Goal: Register for event/course

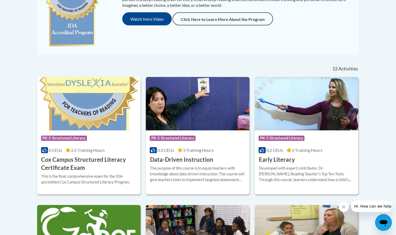
scroll to position [157, 0]
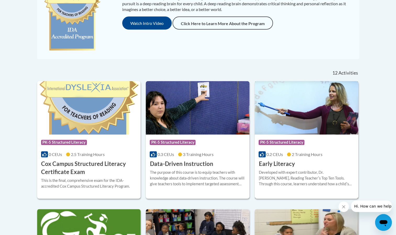
click at [263, 143] on span "PK-5 Structured Literacy" at bounding box center [281, 142] width 46 height 5
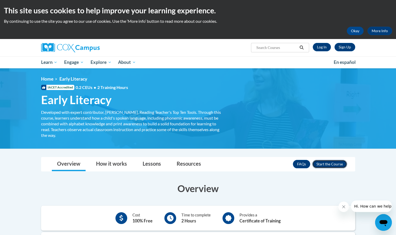
click at [326, 165] on button "Enroll" at bounding box center [329, 164] width 35 height 8
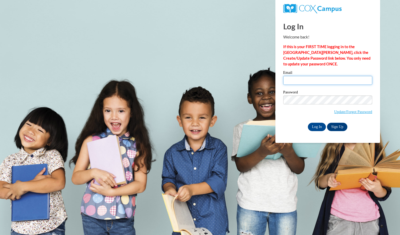
click at [296, 82] on input "Email" at bounding box center [327, 80] width 89 height 9
type input "bclar9652@ung.edu"
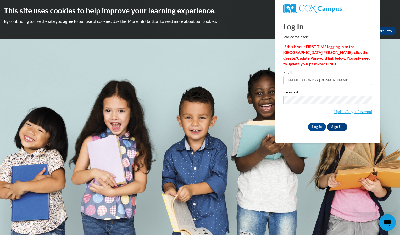
click at [293, 104] on span "Update/Forgot Password" at bounding box center [327, 106] width 89 height 22
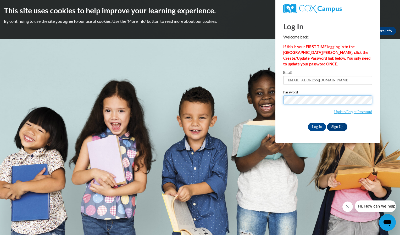
click at [308, 123] on input "Log In" at bounding box center [317, 127] width 18 height 8
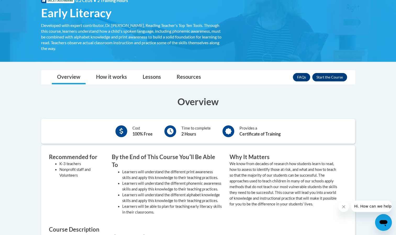
scroll to position [96, 0]
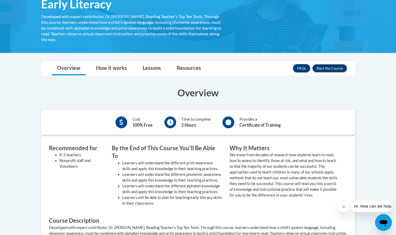
click at [329, 71] on button "Enroll" at bounding box center [329, 68] width 35 height 8
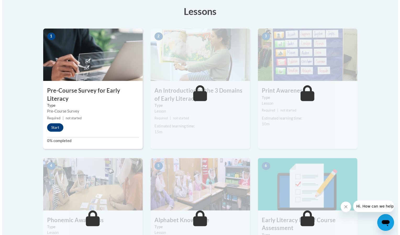
scroll to position [147, 0]
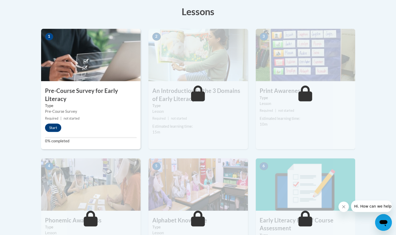
click at [90, 94] on h3 "Pre-Course Survey for Early Literacy" at bounding box center [90, 95] width 99 height 16
click at [50, 131] on div "1 Pre-Course Survey for Early Literacy Type Pre-Course Survey Required | not st…" at bounding box center [90, 89] width 99 height 120
click at [55, 125] on button "Start" at bounding box center [53, 127] width 16 height 8
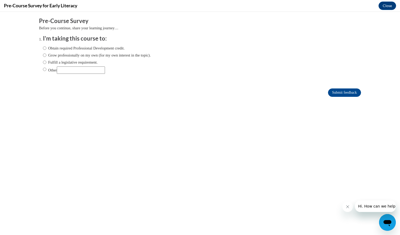
scroll to position [0, 0]
click at [88, 50] on label "Obtain required Professional Development credit." at bounding box center [84, 48] width 82 height 6
click at [46, 50] on input "Obtain required Professional Development credit." at bounding box center [44, 48] width 3 height 6
radio input "true"
click at [77, 70] on input "Other" at bounding box center [81, 69] width 48 height 7
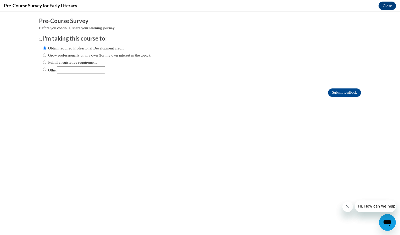
click at [55, 72] on label "Other" at bounding box center [74, 69] width 62 height 7
click at [46, 72] on input "Other" at bounding box center [44, 69] width 3 height 6
radio input "true"
click at [61, 71] on input "Other" at bounding box center [81, 69] width 48 height 7
type input "College course"
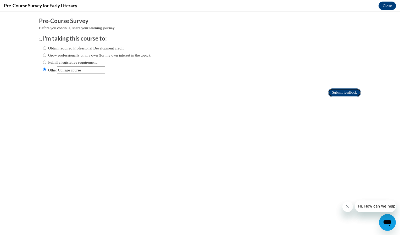
click at [337, 92] on input "Submit feedback" at bounding box center [344, 92] width 33 height 8
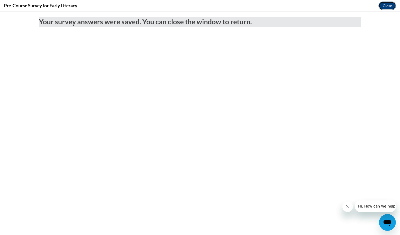
click at [387, 6] on button "Close" at bounding box center [387, 6] width 18 height 8
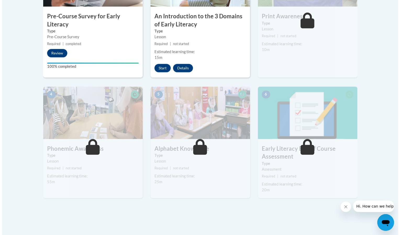
scroll to position [212, 0]
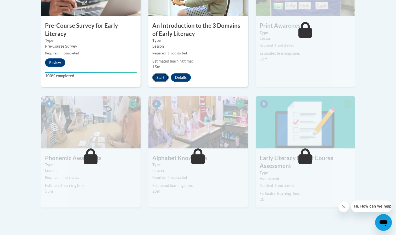
click at [161, 78] on button "Start" at bounding box center [160, 77] width 16 height 8
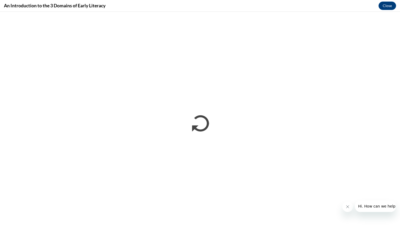
scroll to position [0, 0]
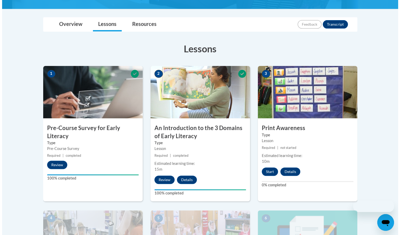
scroll to position [110, 0]
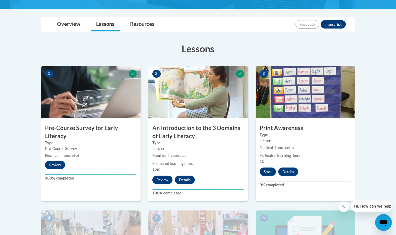
click at [324, 111] on img at bounding box center [305, 92] width 99 height 52
click at [266, 168] on button "Start" at bounding box center [268, 171] width 16 height 8
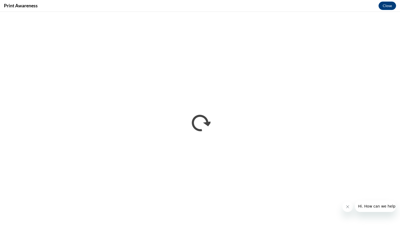
scroll to position [0, 0]
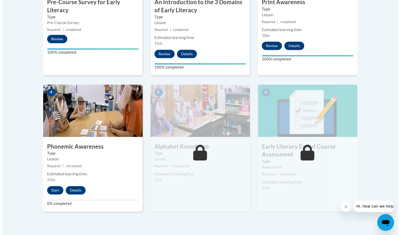
scroll to position [237, 0]
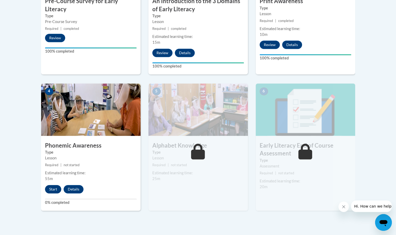
click at [55, 192] on button "Start" at bounding box center [53, 189] width 16 height 8
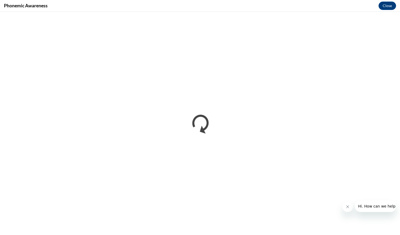
scroll to position [0, 0]
